Goal: Task Accomplishment & Management: Complete application form

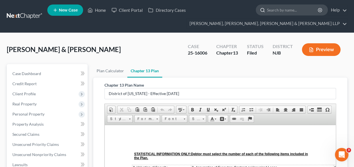
click at [276, 12] on input "search" at bounding box center [293, 10] width 52 height 10
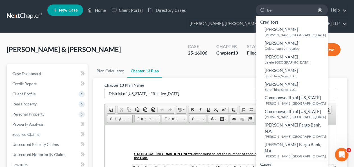
type input "B"
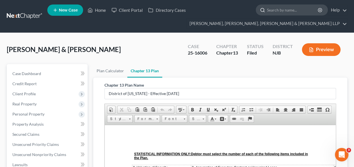
click at [288, 13] on input "search" at bounding box center [293, 10] width 52 height 10
type input "[PERSON_NAME]"
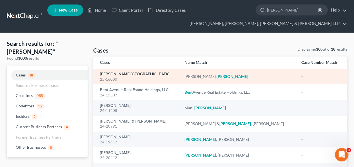
click at [119, 74] on link "[PERSON_NAME][GEOGRAPHIC_DATA]" at bounding box center [134, 74] width 69 height 4
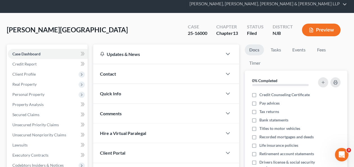
scroll to position [21, 0]
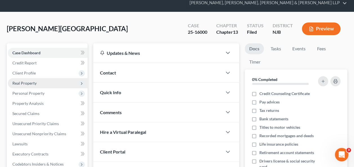
click at [39, 86] on span "Real Property" at bounding box center [48, 83] width 80 height 10
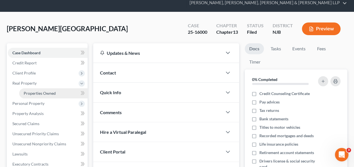
click at [37, 94] on span "Properties Owned" at bounding box center [40, 93] width 32 height 5
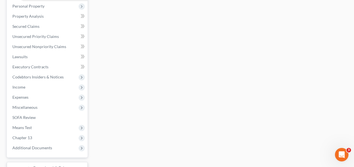
scroll to position [119, 0]
click at [130, 135] on div "Properties Owned New Property Nothing here yet! Property Market Value Liens Exe…" at bounding box center [220, 67] width 260 height 244
click at [37, 87] on span "Income" at bounding box center [48, 87] width 80 height 10
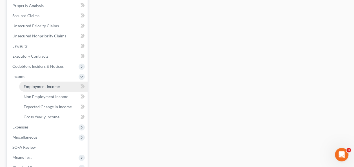
click at [43, 85] on span "Employment Income" at bounding box center [42, 86] width 36 height 5
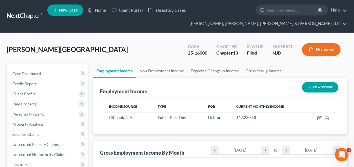
scroll to position [100, 142]
click at [156, 66] on link "Non Employment Income" at bounding box center [161, 71] width 51 height 14
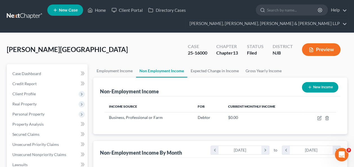
scroll to position [100, 142]
click at [128, 73] on link "Employment Income" at bounding box center [114, 71] width 43 height 14
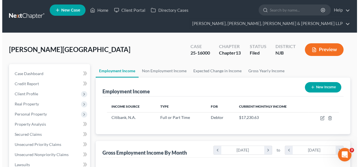
scroll to position [100, 142]
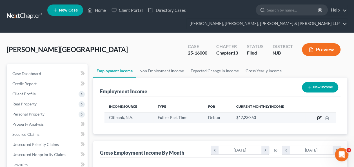
click at [321, 118] on icon "button" at bounding box center [319, 118] width 5 height 5
select select "0"
select select "9"
select select "2"
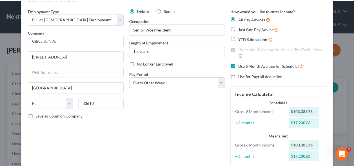
scroll to position [0, 0]
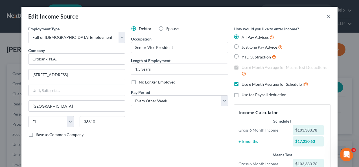
click at [326, 16] on button "×" at bounding box center [328, 16] width 4 height 7
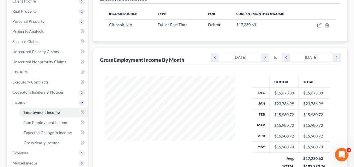
scroll to position [134, 0]
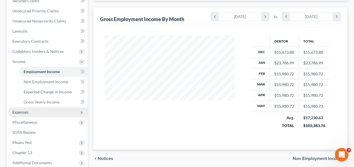
click at [50, 114] on span "Expenses" at bounding box center [48, 112] width 80 height 10
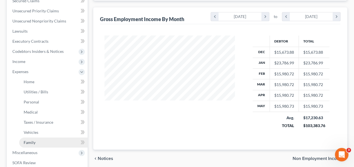
click at [38, 144] on link "Family" at bounding box center [53, 143] width 68 height 10
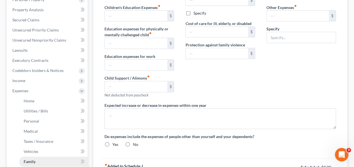
type input "0.00"
type input "386.00"
type input "0.00"
type input "666.66"
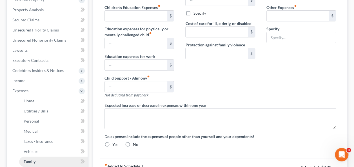
type input "0.00"
type input "775.00"
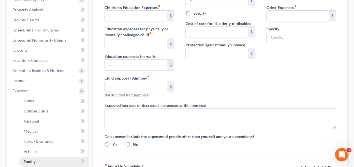
type input "Travel Expenses for Vising Children"
radio input "true"
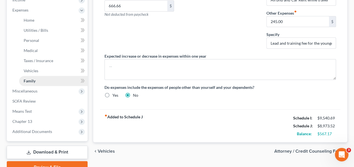
scroll to position [223, 0]
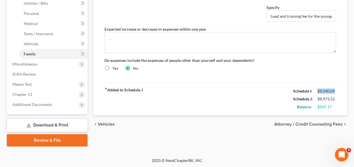
drag, startPoint x: 317, startPoint y: 88, endPoint x: 344, endPoint y: 89, distance: 26.5
drag, startPoint x: 344, startPoint y: 89, endPoint x: 327, endPoint y: 88, distance: 16.7
copy div "$9,540.69"
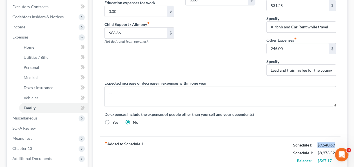
scroll to position [159, 0]
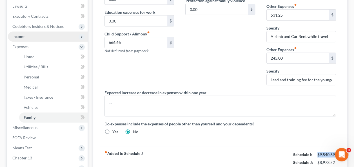
click at [57, 36] on span "Income" at bounding box center [48, 37] width 80 height 10
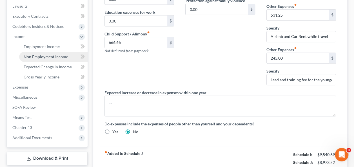
click at [63, 52] on link "Non Employment Income" at bounding box center [53, 57] width 68 height 10
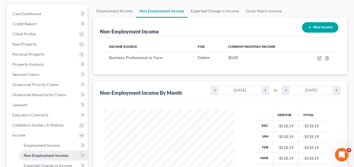
scroll to position [84, 0]
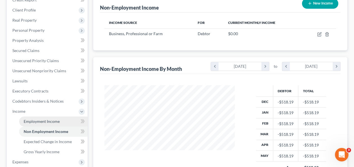
click at [53, 117] on link "Employment Income" at bounding box center [53, 122] width 68 height 10
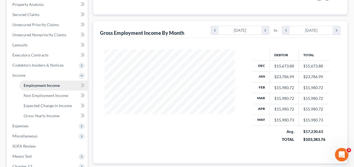
scroll to position [123, 0]
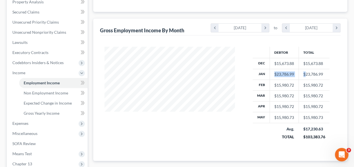
drag, startPoint x: 274, startPoint y: 73, endPoint x: 304, endPoint y: 74, distance: 29.3
click at [304, 74] on tr "Jan $23,786.99 $23,786.99" at bounding box center [291, 74] width 77 height 11
drag, startPoint x: 304, startPoint y: 74, endPoint x: 291, endPoint y: 74, distance: 12.1
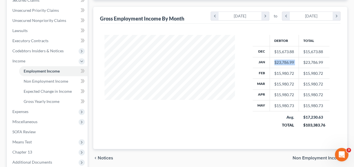
scroll to position [136, 0]
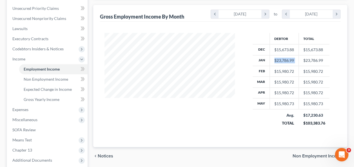
copy tr "$23,786.99"
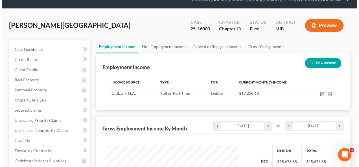
scroll to position [0, 0]
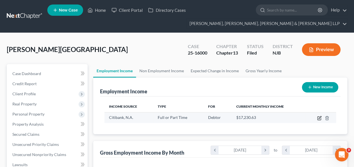
click at [321, 116] on icon "button" at bounding box center [320, 117] width 3 height 3
select select "0"
select select "9"
select select "2"
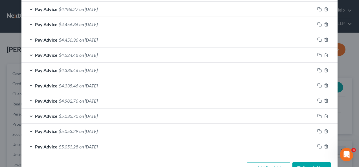
scroll to position [292, 0]
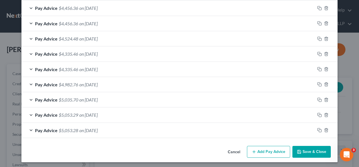
click at [345, 62] on div "Edit Income Source × Employment Type * Select Full or [DEMOGRAPHIC_DATA] Employ…" at bounding box center [179, 83] width 359 height 167
click at [352, 70] on div "Edit Income Source × Employment Type * Select Full or [DEMOGRAPHIC_DATA] Employ…" at bounding box center [179, 83] width 359 height 167
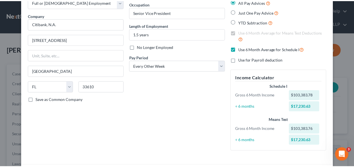
scroll to position [0, 0]
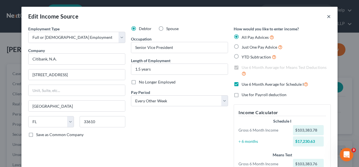
click at [326, 17] on button "×" at bounding box center [328, 16] width 4 height 7
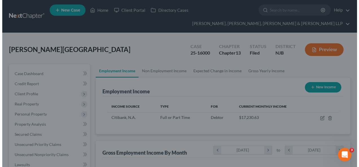
scroll to position [281780, 281738]
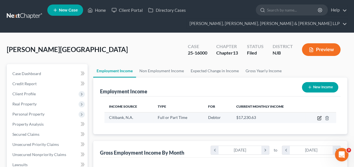
click at [321, 118] on icon "button" at bounding box center [319, 118] width 3 height 3
select select "0"
select select "9"
select select "2"
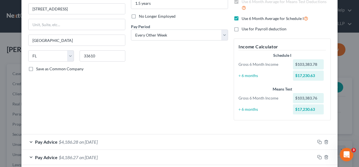
scroll to position [65, 0]
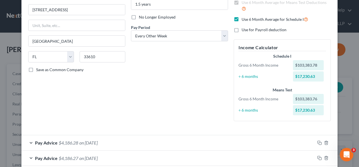
click at [342, 97] on div "Edit Income Source × Employment Type * Select Full or [DEMOGRAPHIC_DATA] Employ…" at bounding box center [179, 83] width 359 height 167
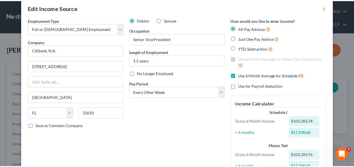
scroll to position [0, 0]
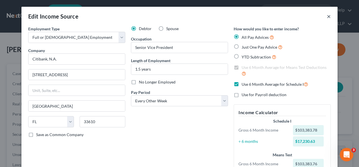
click at [326, 19] on button "×" at bounding box center [328, 16] width 4 height 7
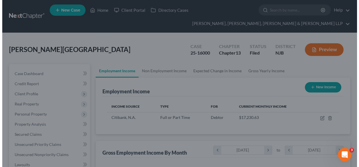
scroll to position [281780, 281738]
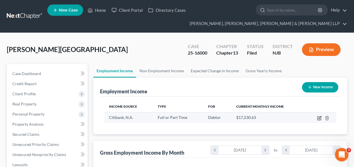
click at [319, 120] on icon "button" at bounding box center [319, 118] width 5 height 5
select select "0"
select select "9"
select select "2"
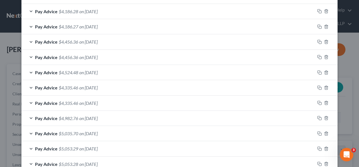
scroll to position [292, 0]
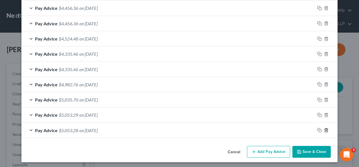
click at [324, 130] on icon "button" at bounding box center [326, 130] width 5 height 5
click at [325, 128] on icon "button" at bounding box center [326, 130] width 5 height 5
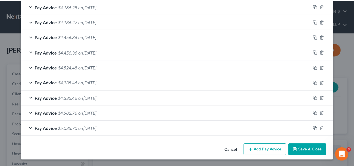
scroll to position [262, 0]
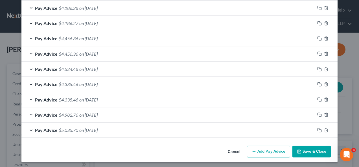
click at [310, 150] on button "Save & Close" at bounding box center [311, 152] width 38 height 12
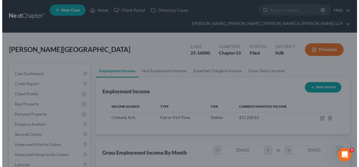
scroll to position [281780, 281738]
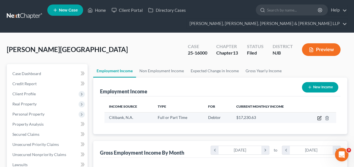
click at [320, 118] on icon "button" at bounding box center [319, 118] width 5 height 5
select select "0"
select select "9"
select select "2"
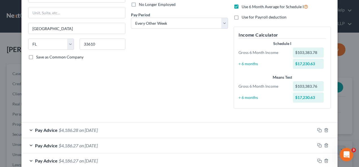
scroll to position [78, 0]
click at [48, 127] on div "Pay Advice $4,186.28 on [DATE]" at bounding box center [167, 130] width 293 height 15
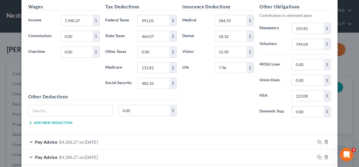
scroll to position [243, 0]
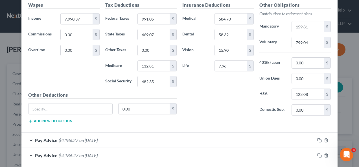
click at [108, 133] on div "Pay Advice $4,186.27 on [DATE]" at bounding box center [167, 140] width 293 height 15
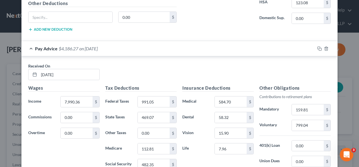
scroll to position [336, 0]
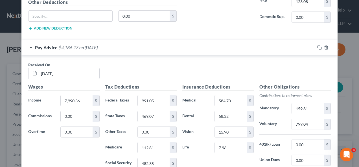
click at [231, 50] on div "Pay Advice $4,186.27 on [DATE]" at bounding box center [167, 47] width 293 height 15
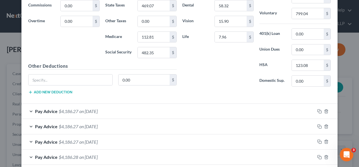
scroll to position [272, 0]
click at [222, 106] on div "Pay Advice $4,186.27 on [DATE]" at bounding box center [167, 110] width 293 height 15
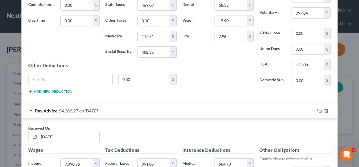
click at [215, 109] on div "Pay Advice $4,186.27 on [DATE]" at bounding box center [167, 110] width 293 height 15
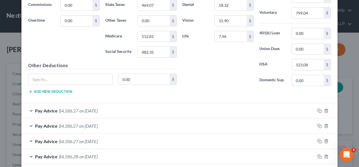
click at [212, 113] on div "Pay Advice $4,186.27 on [DATE]" at bounding box center [167, 110] width 293 height 15
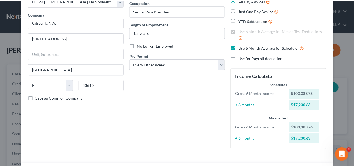
scroll to position [0, 0]
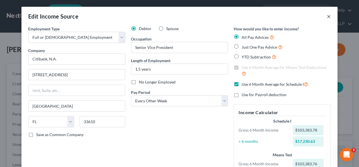
click at [328, 13] on button "×" at bounding box center [328, 16] width 4 height 7
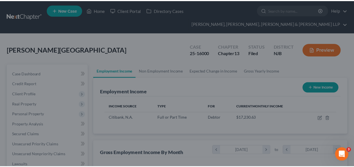
scroll to position [281780, 281738]
